Goal: Information Seeking & Learning: Compare options

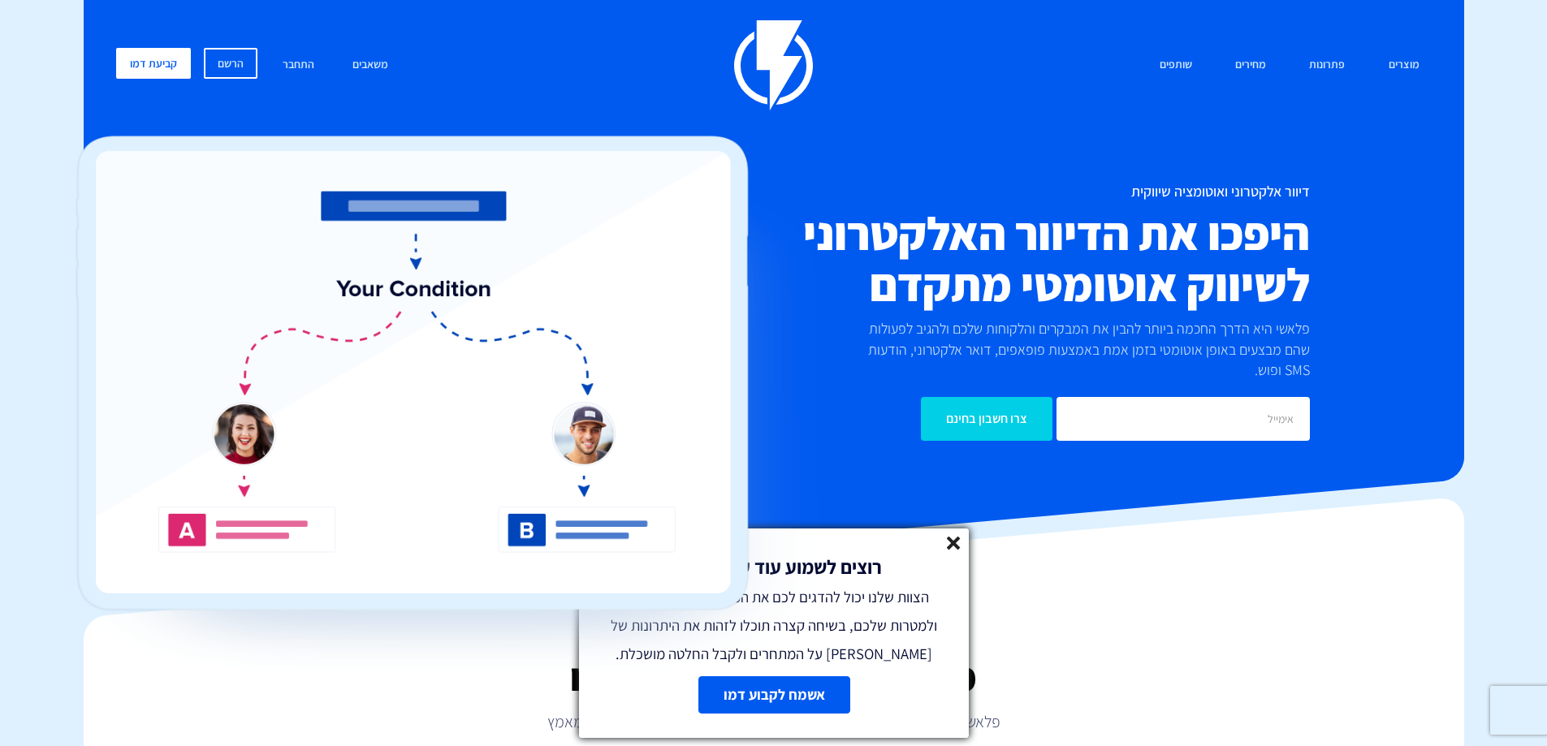
click at [960, 554] on link at bounding box center [954, 546] width 14 height 19
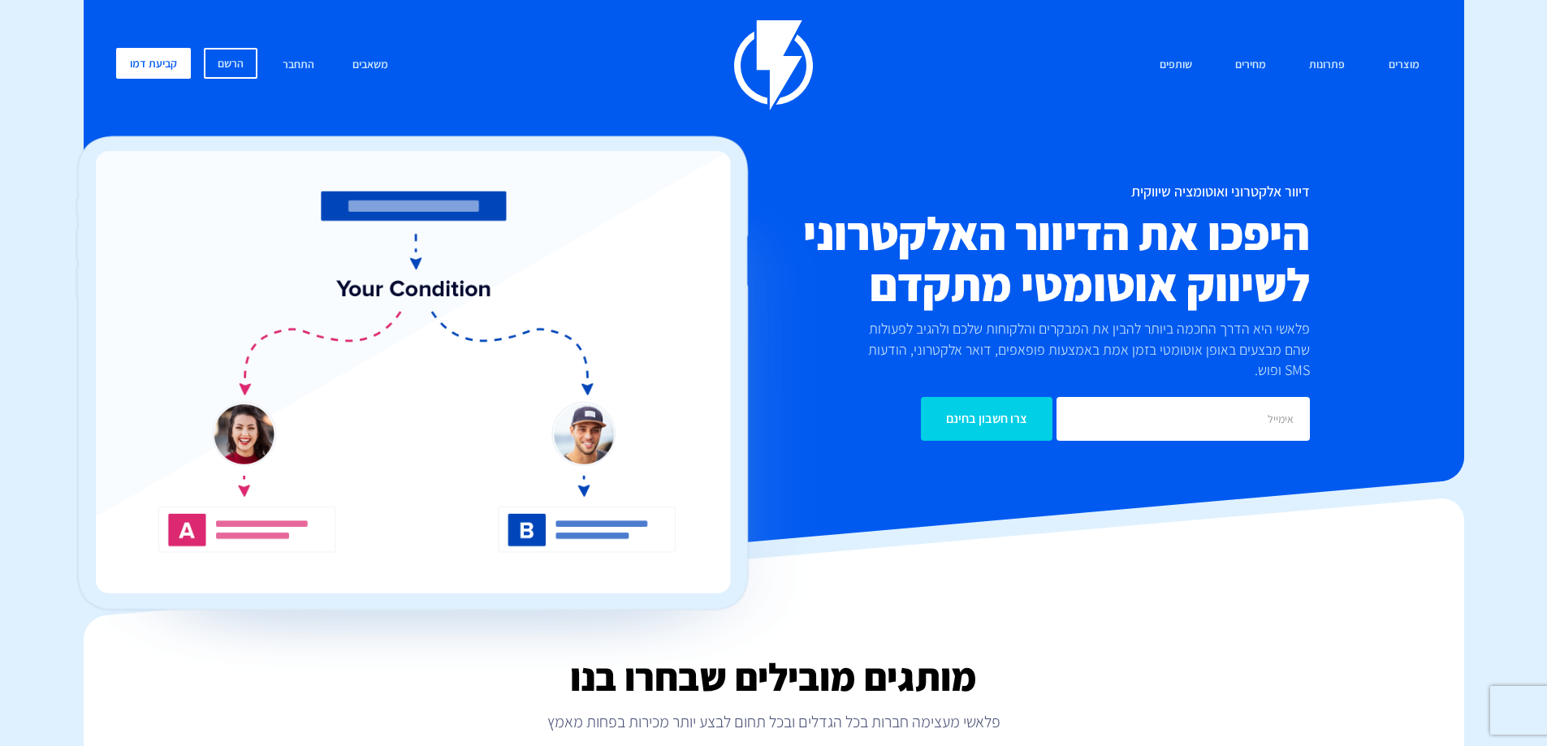
scroll to position [487, 0]
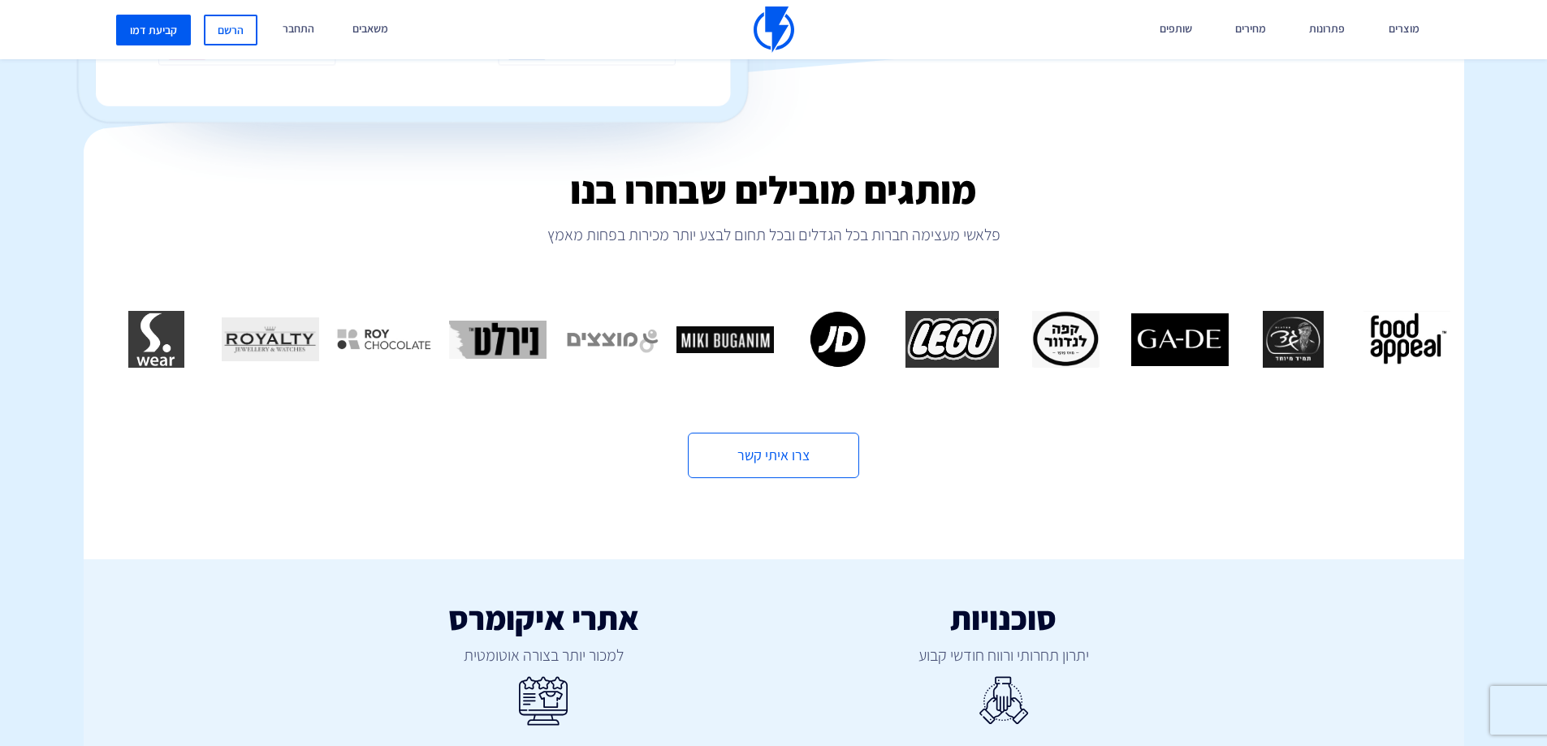
click at [960, 314] on img "9 / 16" at bounding box center [952, 339] width 97 height 57
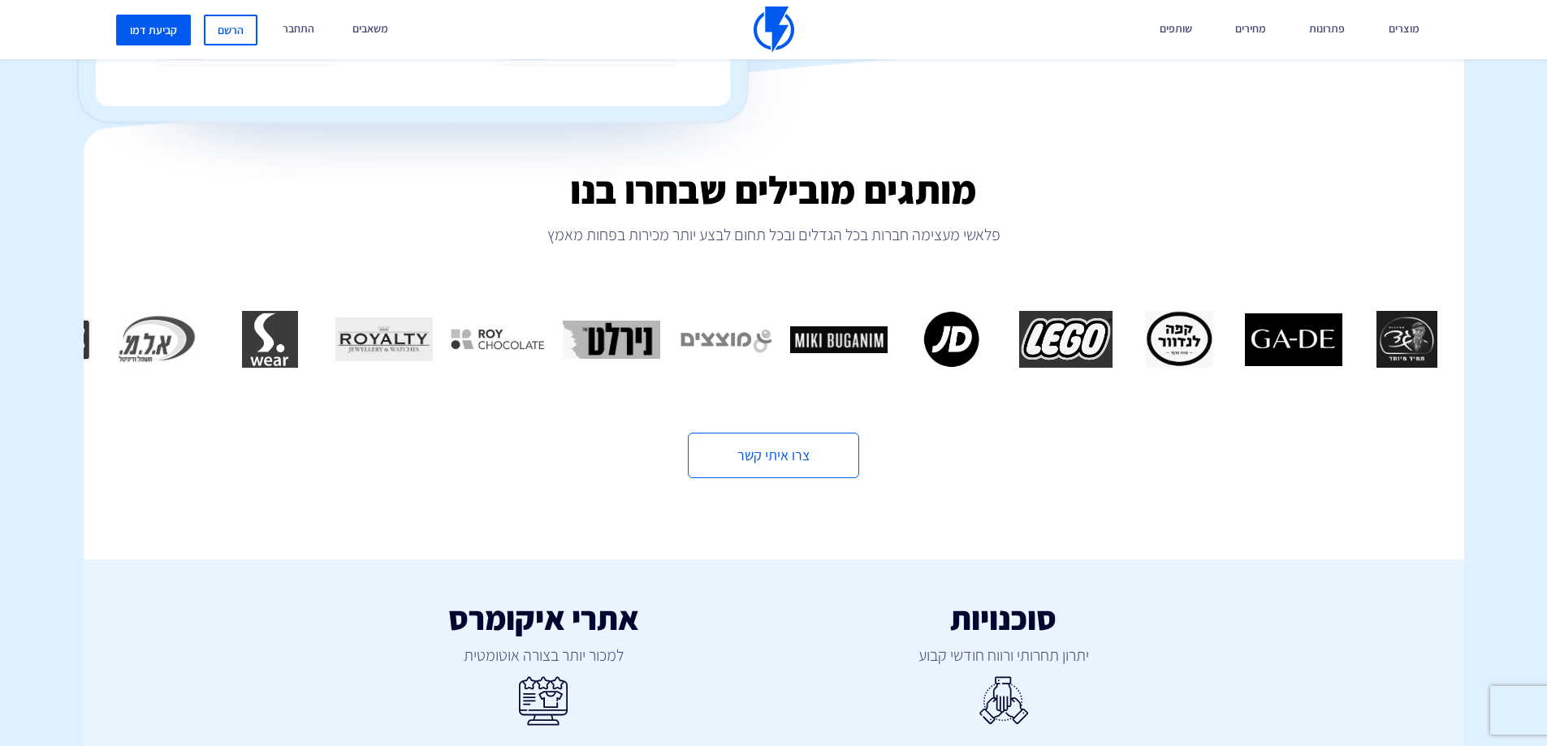
click at [904, 326] on img "10 / 16" at bounding box center [952, 339] width 97 height 57
click at [677, 311] on img "12 / 16" at bounding box center [725, 339] width 97 height 57
click at [563, 311] on img "13 / 16" at bounding box center [611, 339] width 97 height 57
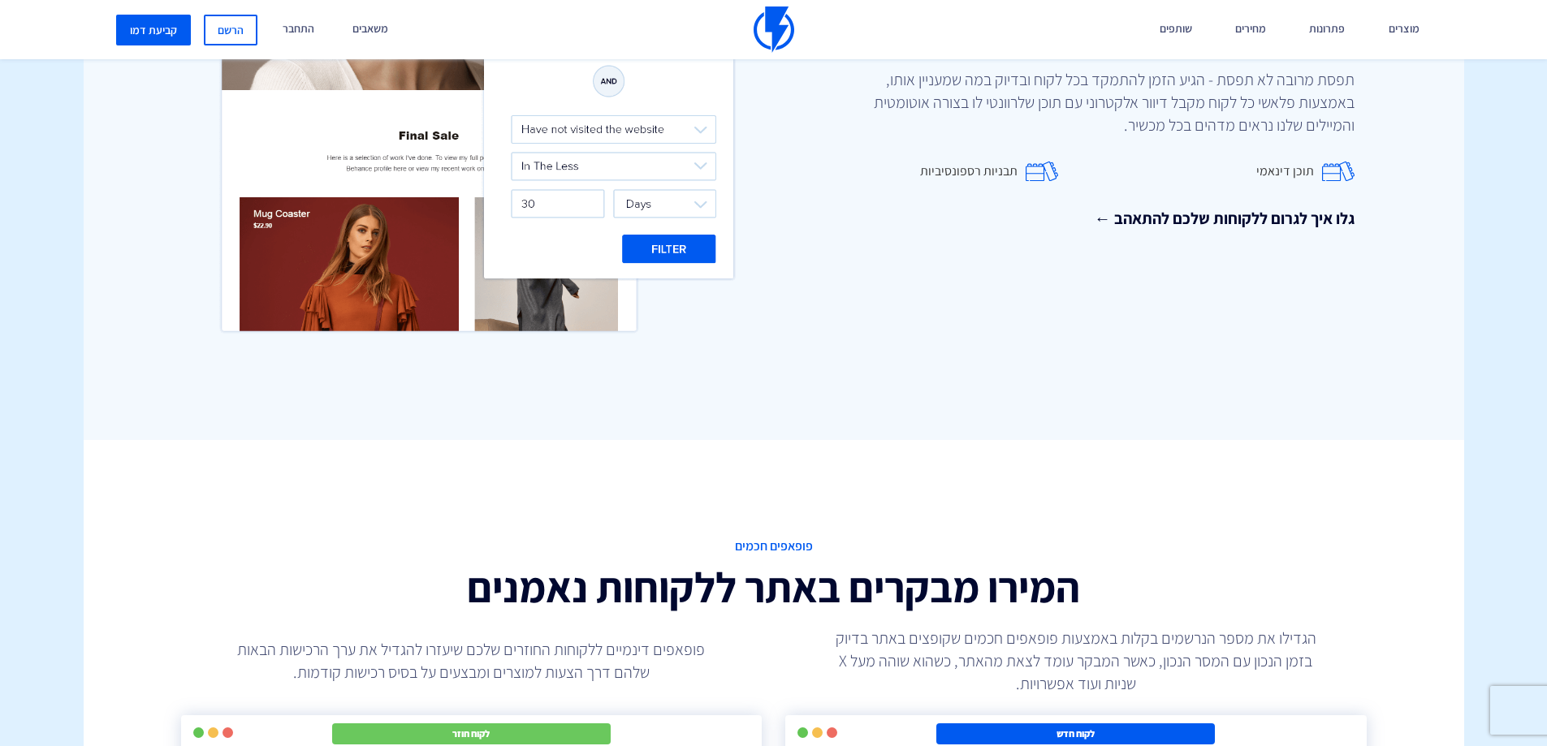
scroll to position [2680, 0]
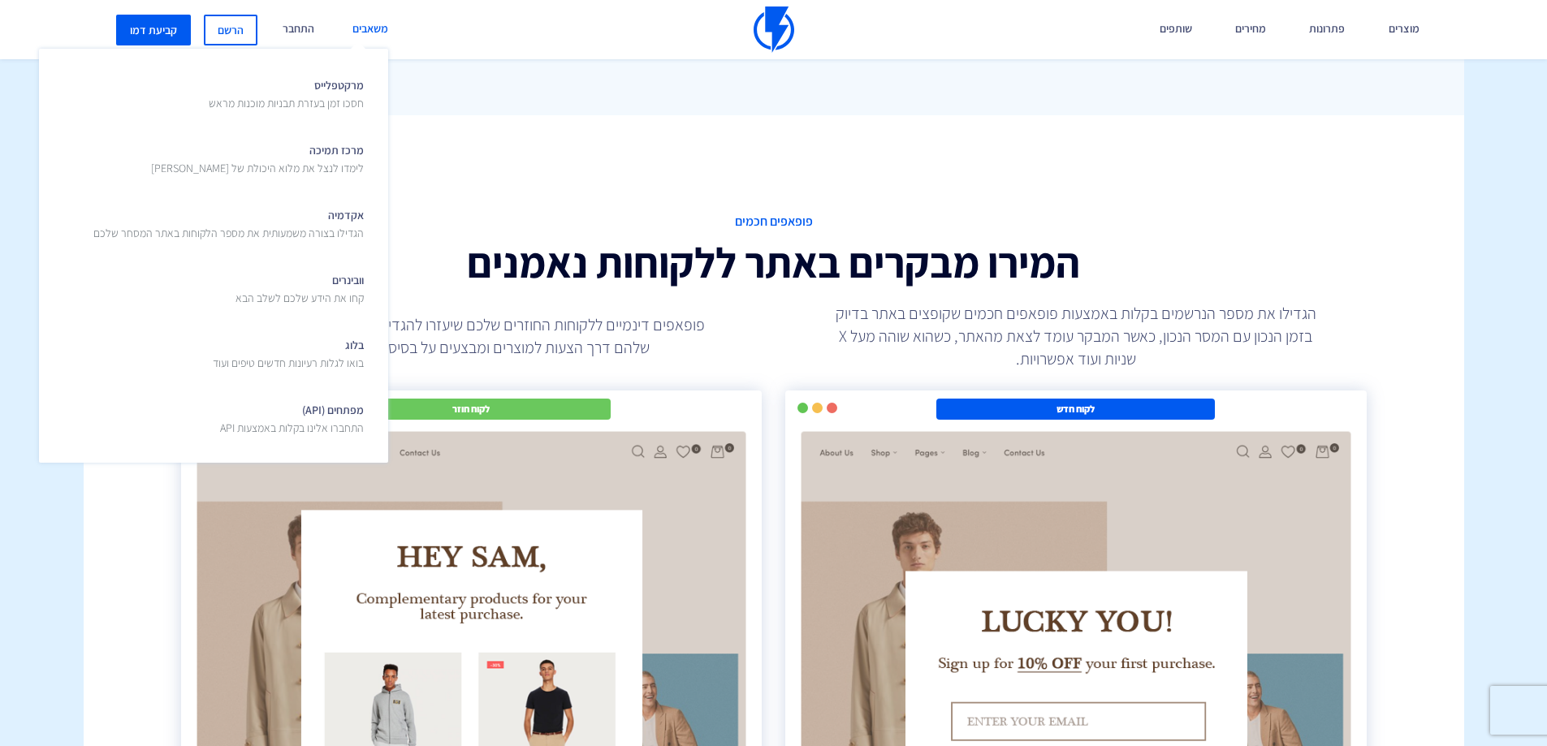
click at [382, 17] on link "משאבים" at bounding box center [370, 29] width 60 height 59
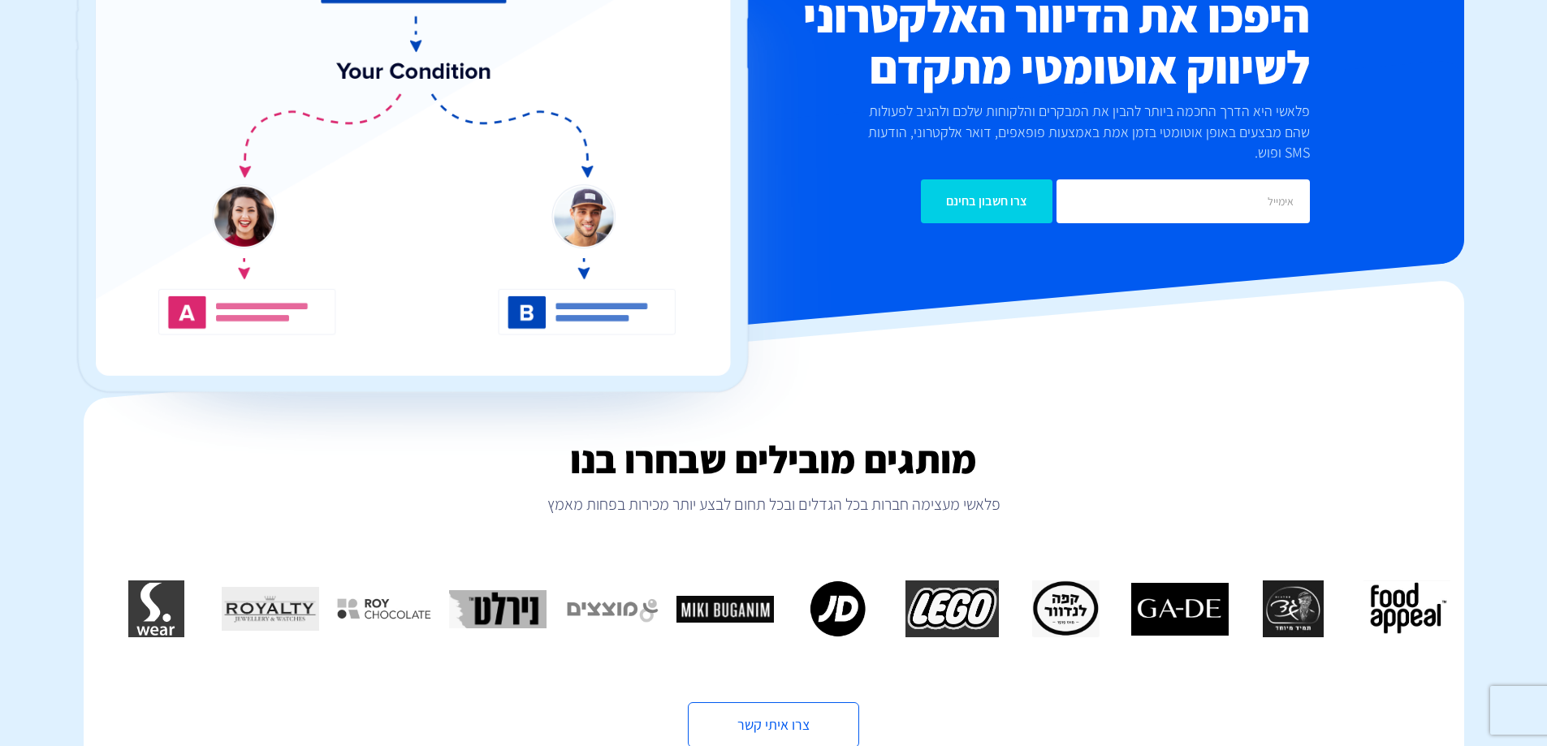
scroll to position [650, 0]
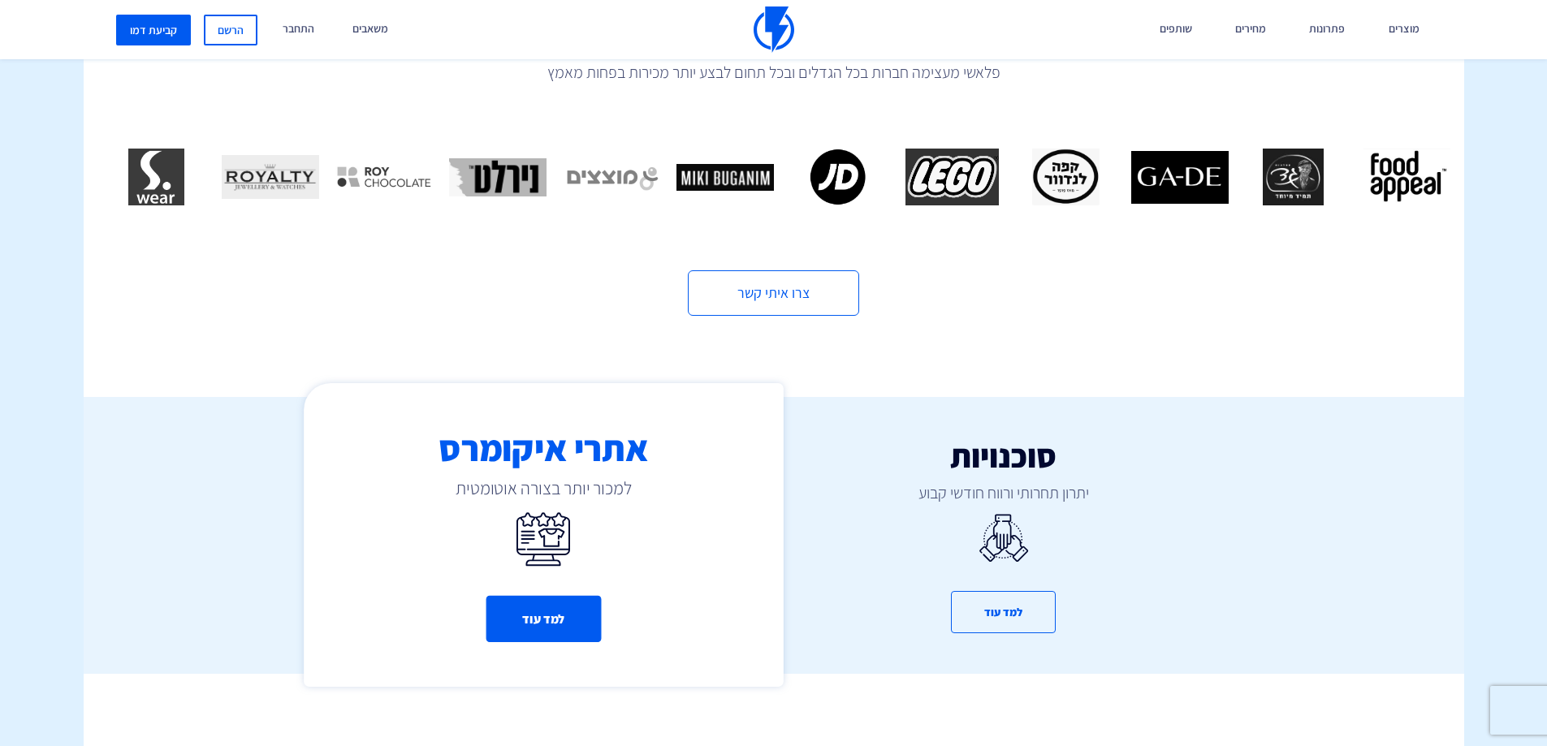
click at [561, 596] on button "למד עוד" at bounding box center [543, 619] width 115 height 46
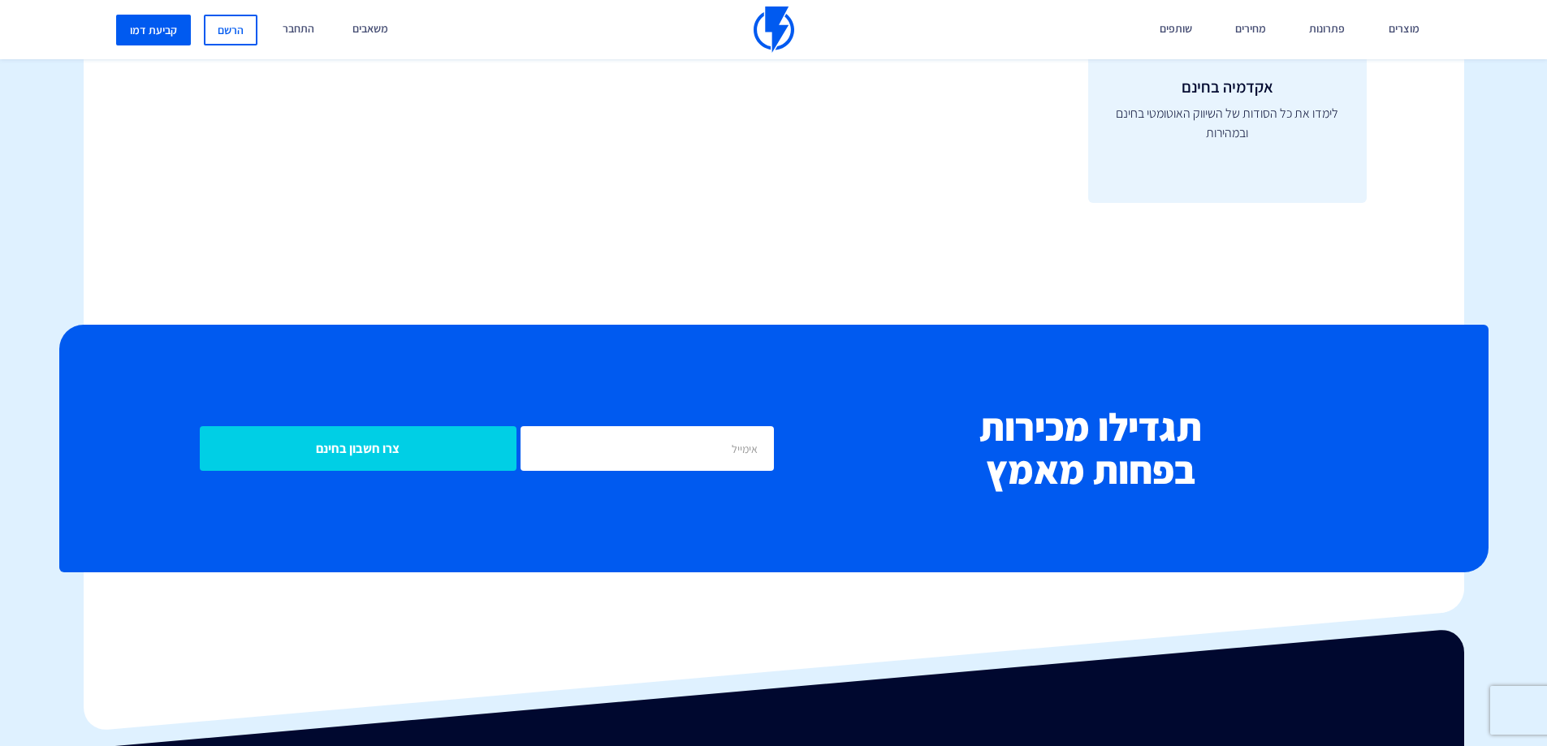
scroll to position [6825, 0]
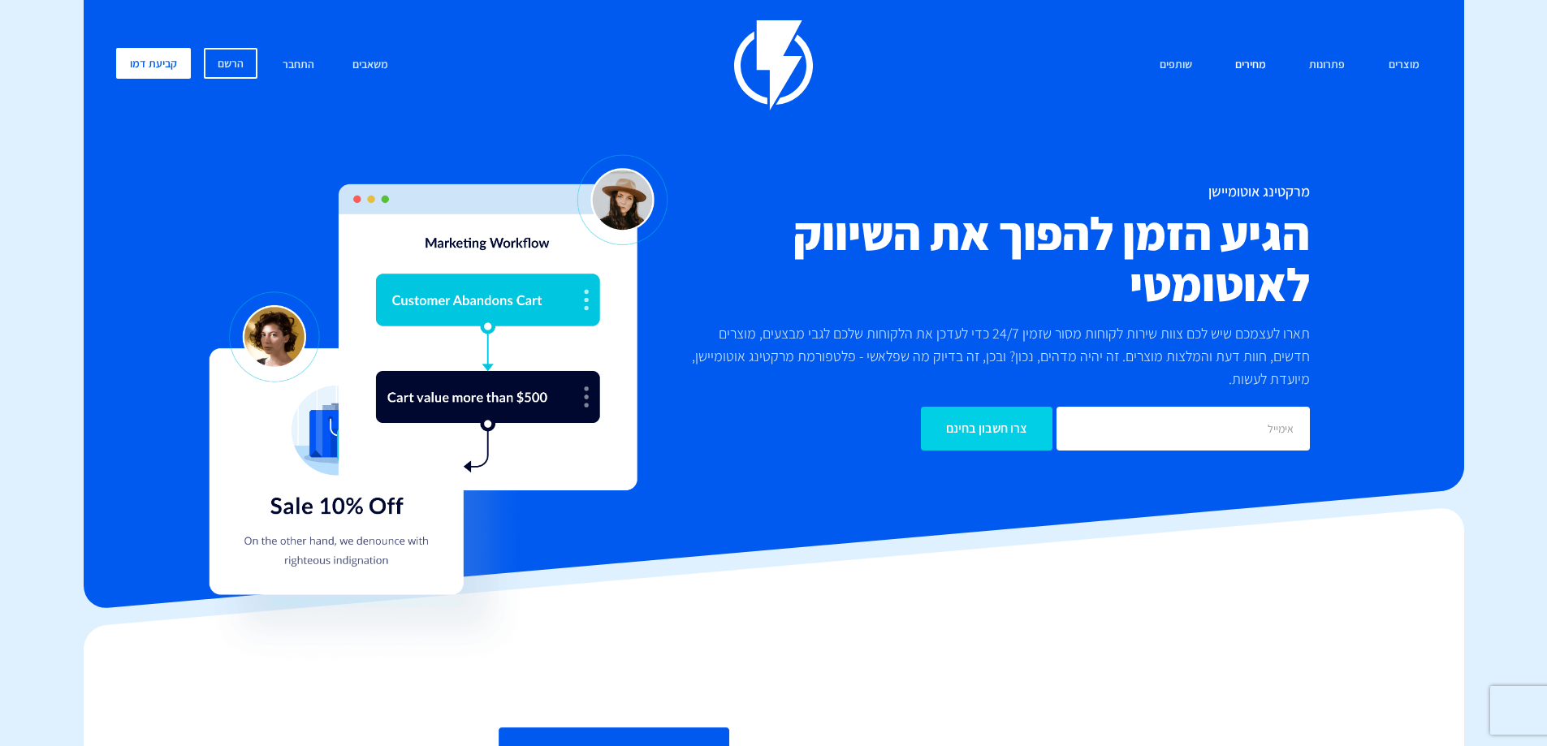
click at [1242, 57] on link "מחירים" at bounding box center [1250, 65] width 55 height 35
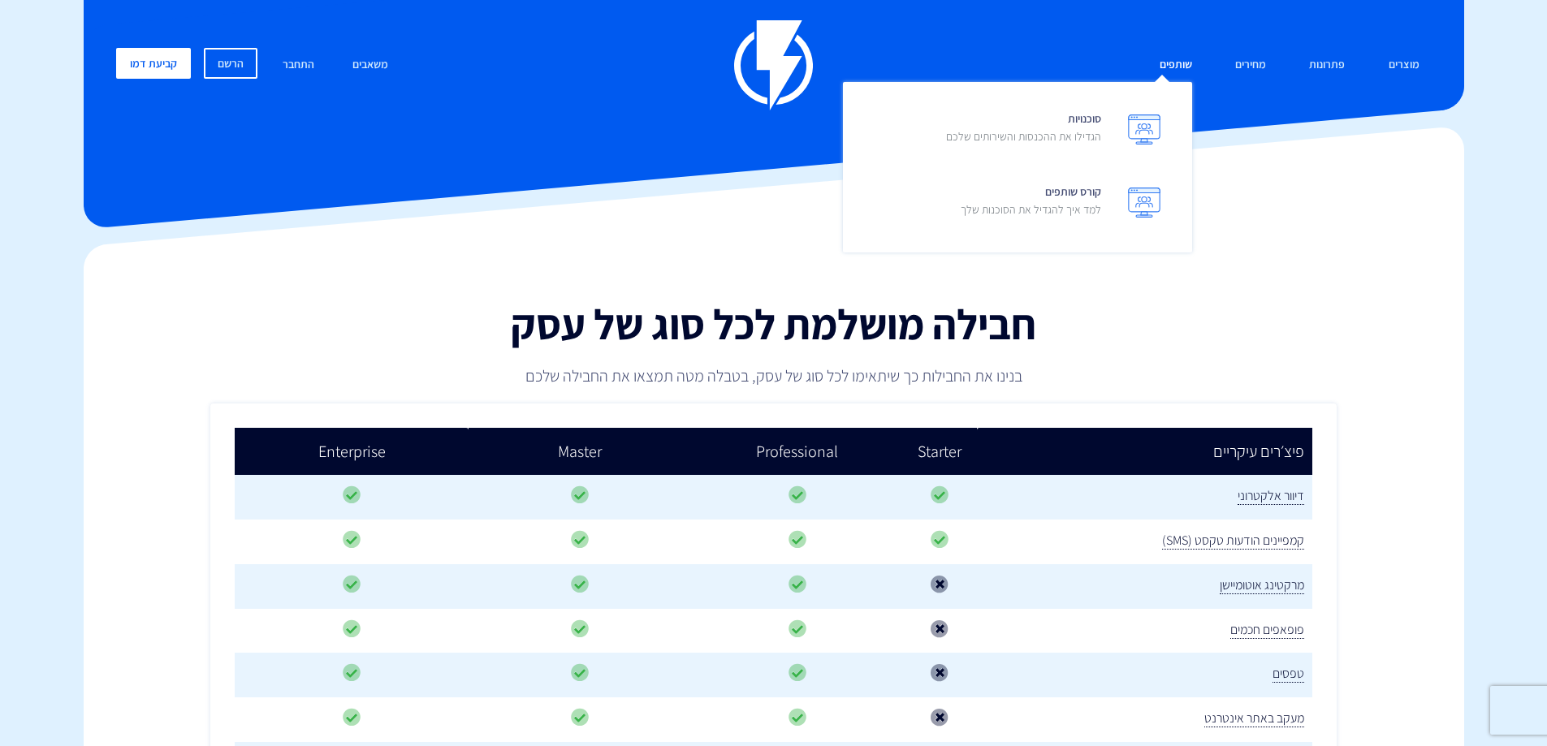
click at [1182, 58] on link "שותפים" at bounding box center [1176, 65] width 57 height 35
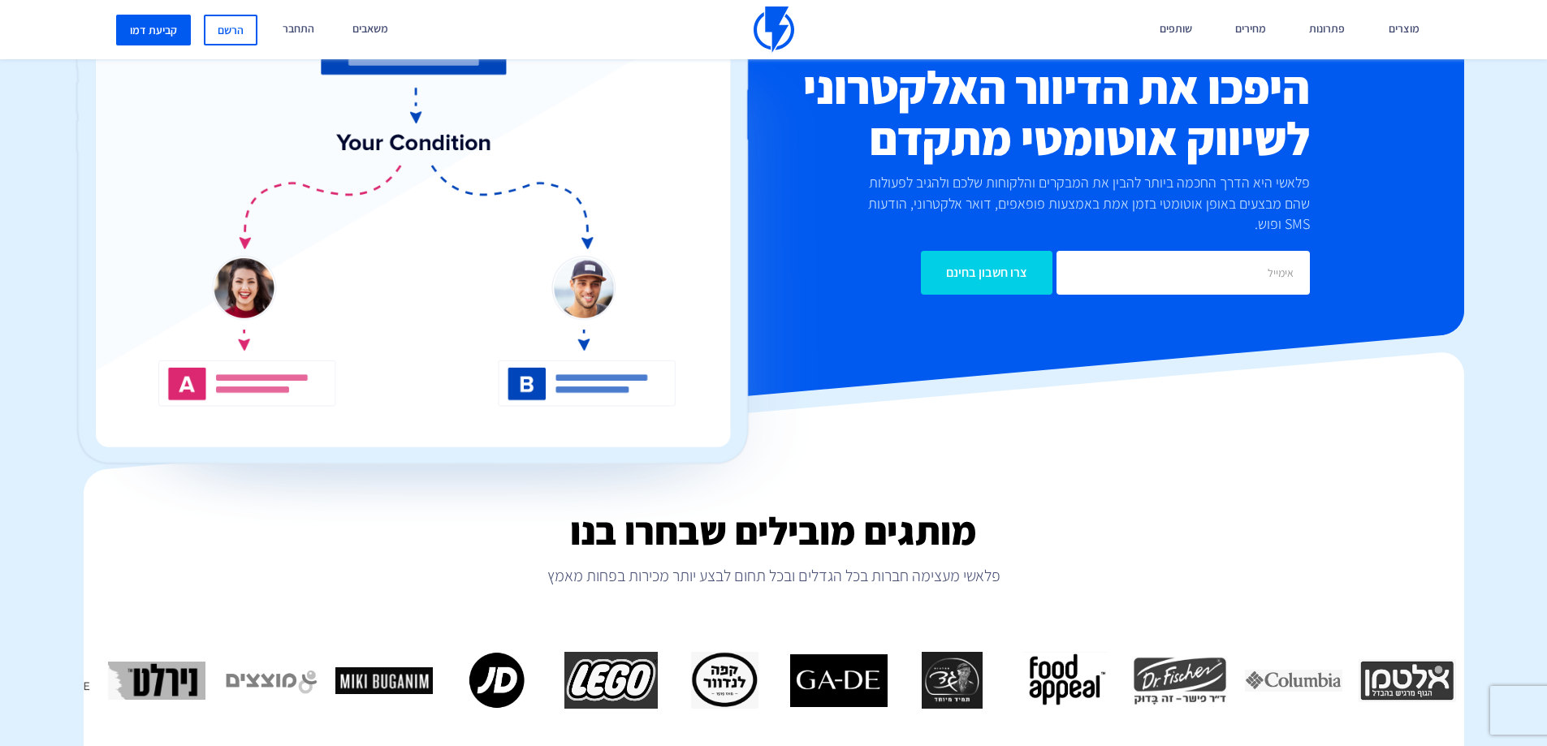
scroll to position [487, 0]
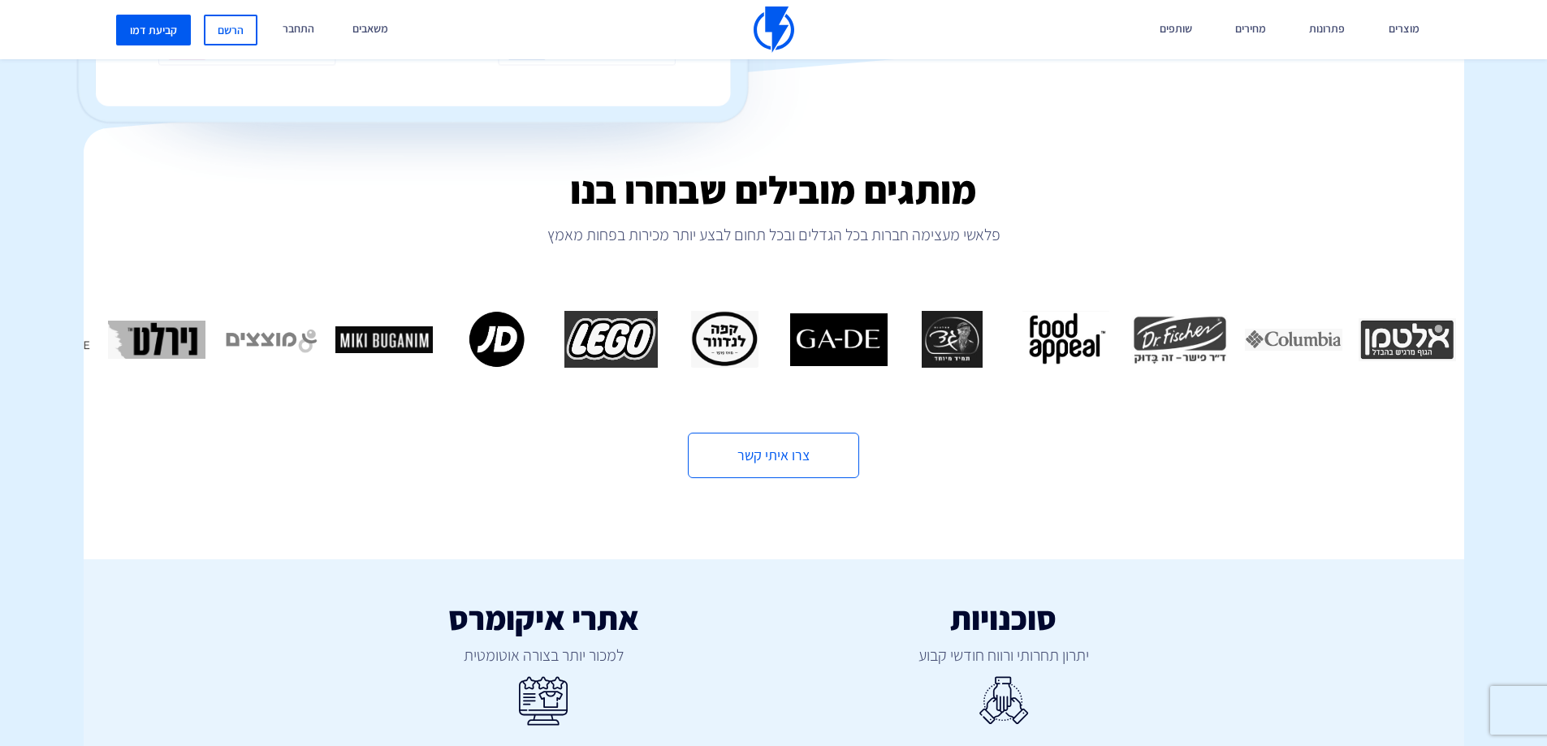
click at [563, 325] on img "9 / 16" at bounding box center [611, 339] width 97 height 57
click at [460, 327] on img "10 / 16" at bounding box center [497, 339] width 97 height 57
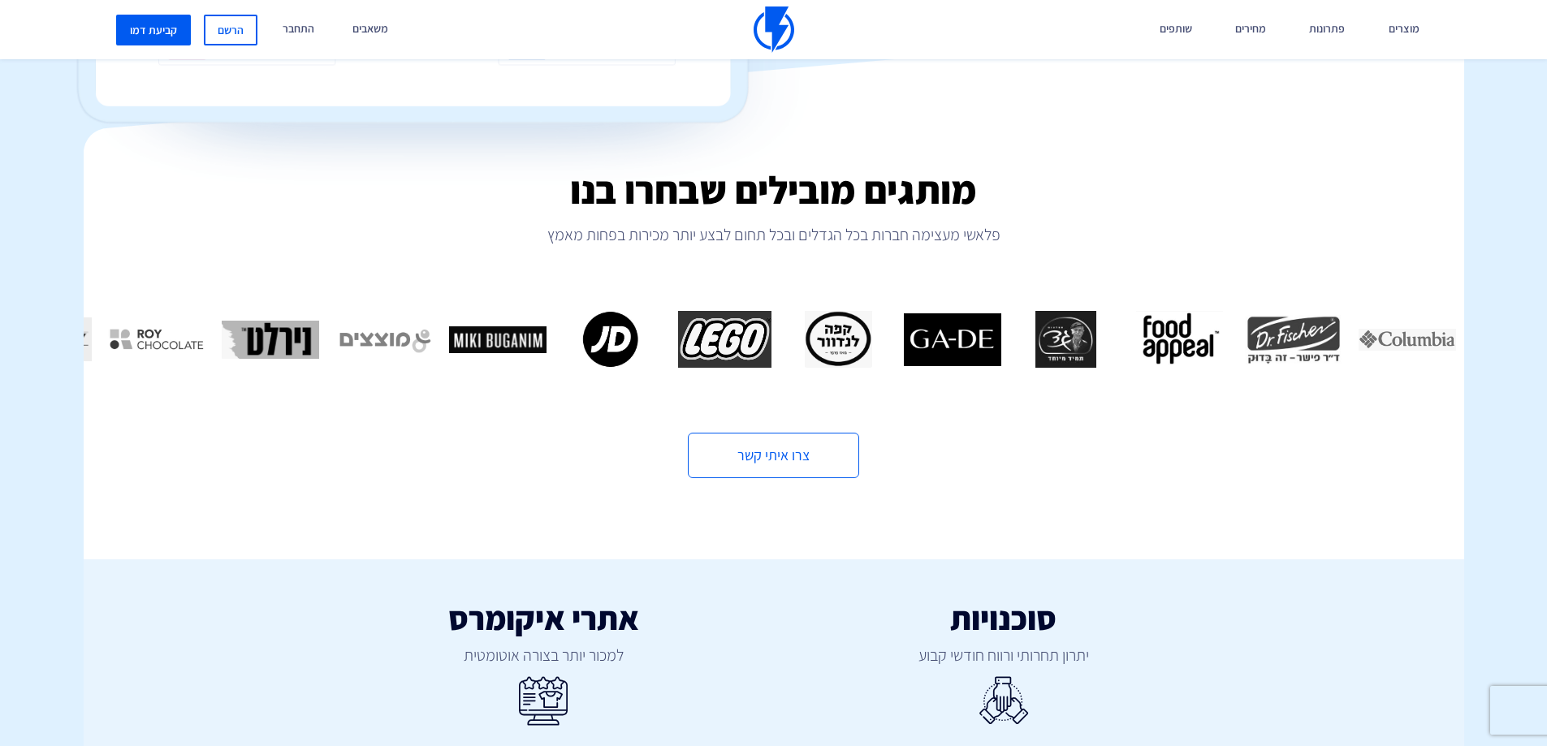
click at [335, 319] on img "12 / 16" at bounding box center [383, 339] width 97 height 57
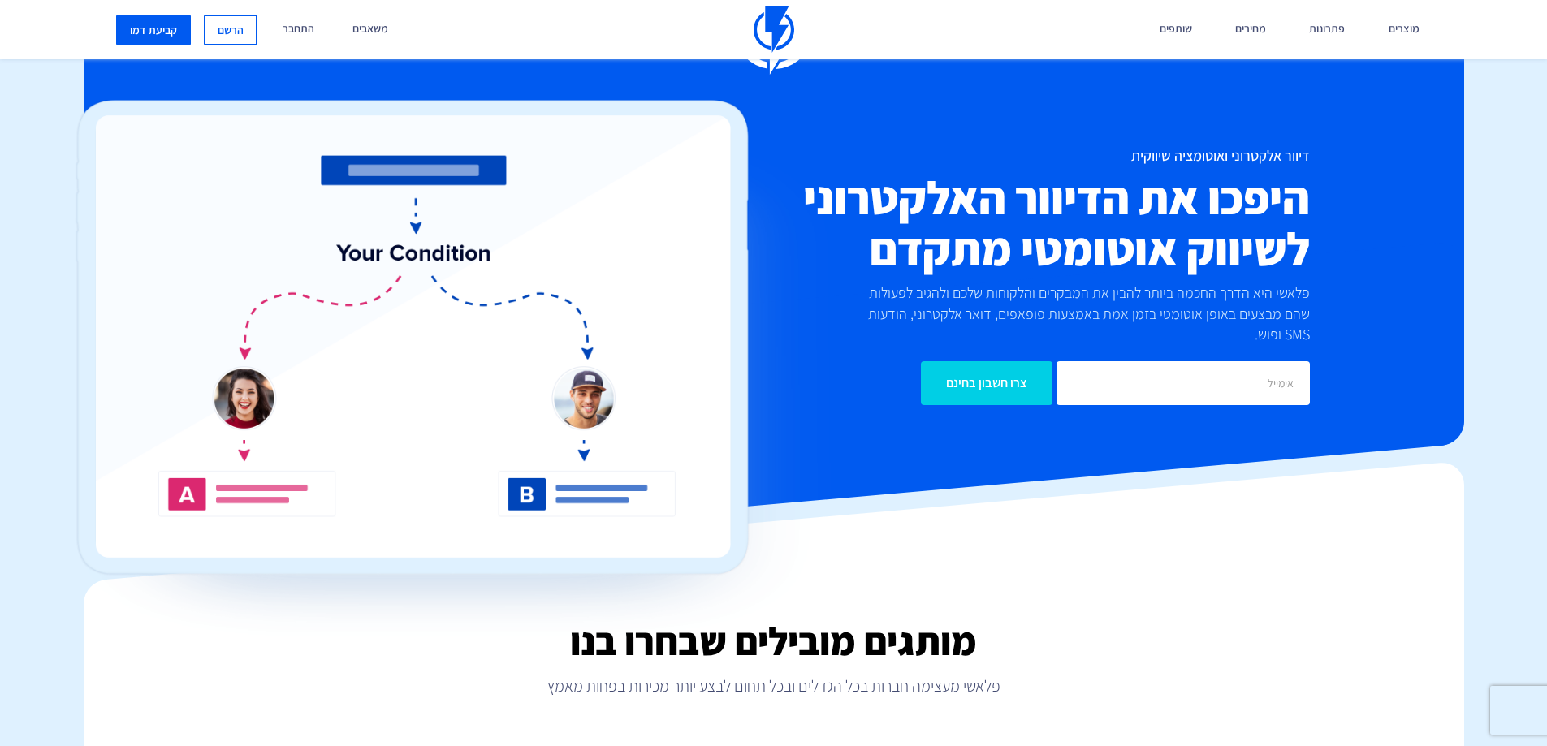
scroll to position [0, 0]
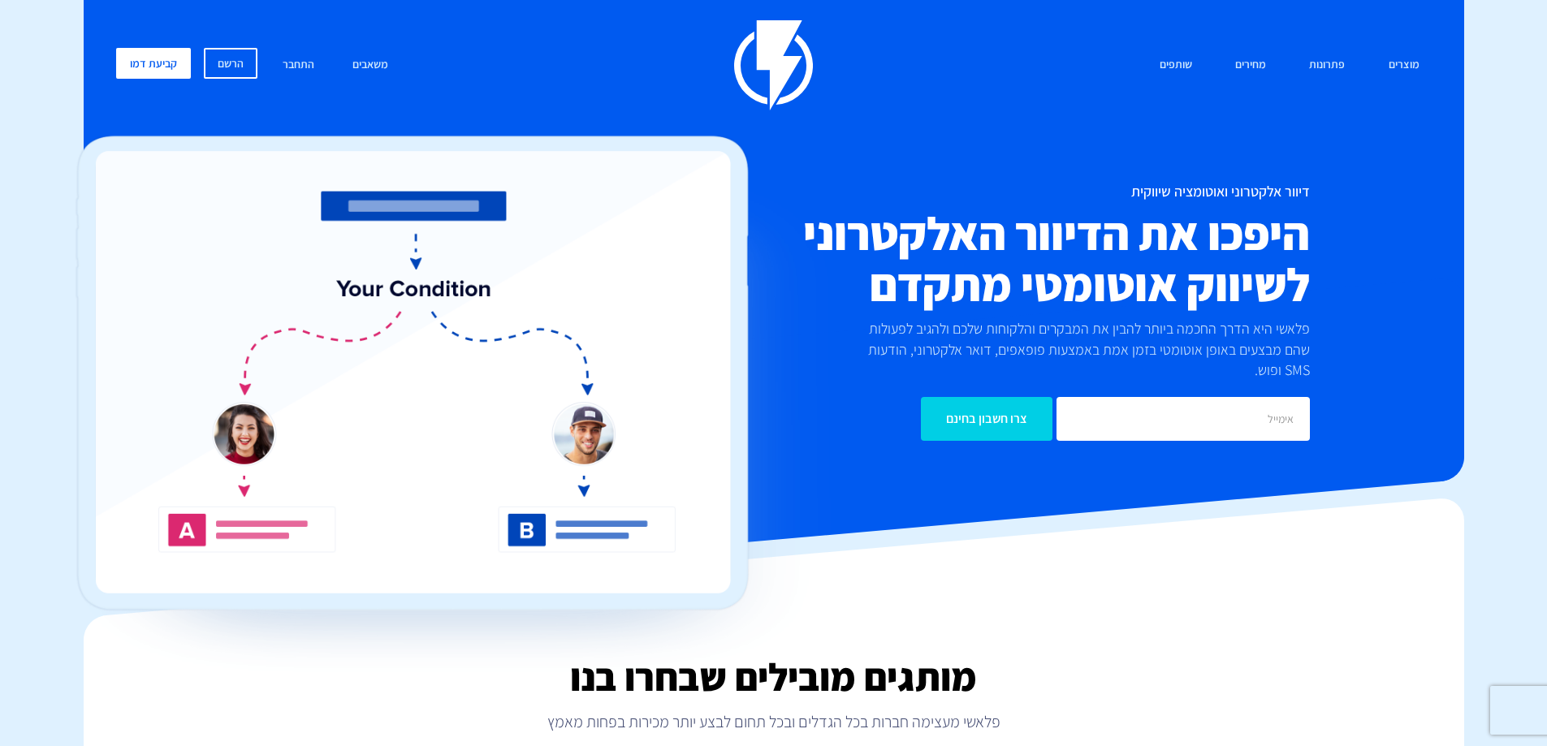
click at [772, 81] on img at bounding box center [773, 65] width 79 height 90
